Goal: Task Accomplishment & Management: Complete application form

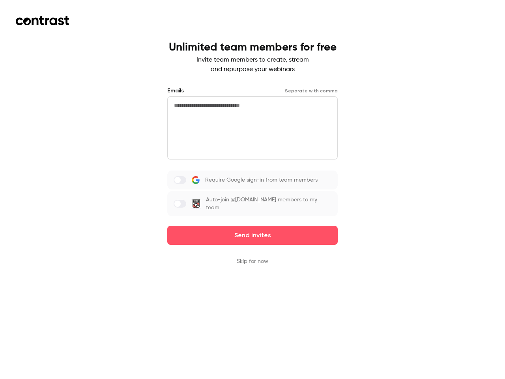
click at [252, 189] on div "Require Google sign-in from team members Auto-join @[DOMAIN_NAME] members to my…" at bounding box center [252, 193] width 170 height 46
click at [252, 229] on button "Send invites" at bounding box center [252, 235] width 170 height 19
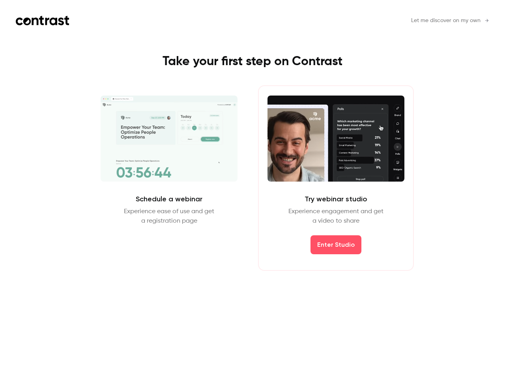
click at [252, 256] on div "Schedule a webinar Experience ease of use and get a registration page Schedule …" at bounding box center [252, 177] width 354 height 185
